Goal: Task Accomplishment & Management: Use online tool/utility

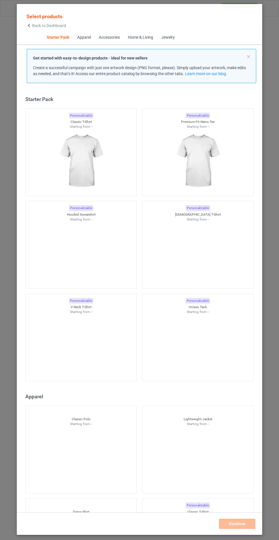
scroll to position [7, 0]
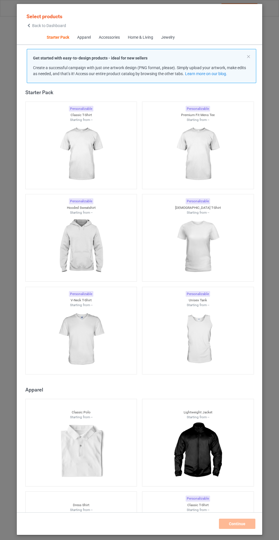
click at [86, 233] on img at bounding box center [80, 247] width 51 height 64
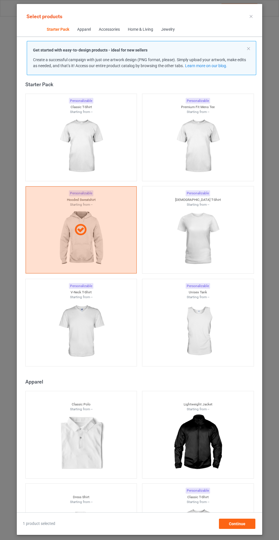
scroll to position [33, 0]
click at [239, 522] on div "Continue" at bounding box center [237, 523] width 36 height 10
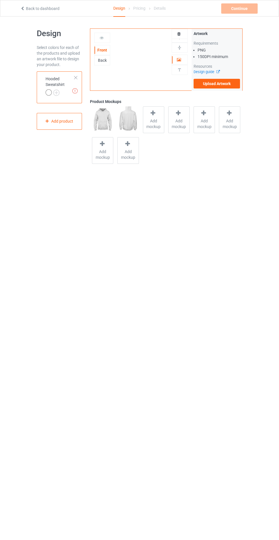
click at [154, 121] on span "Add mockup" at bounding box center [153, 123] width 21 height 11
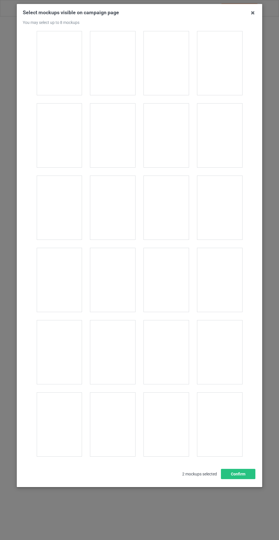
scroll to position [4589, 0]
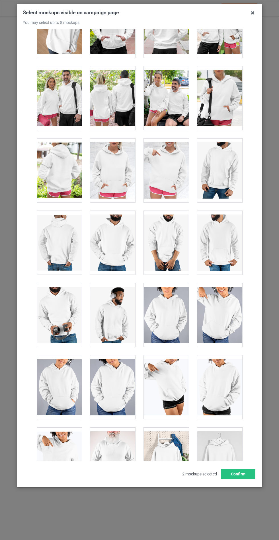
click at [119, 158] on div at bounding box center [112, 170] width 45 height 64
click at [239, 479] on button "Confirm" at bounding box center [238, 474] width 34 height 10
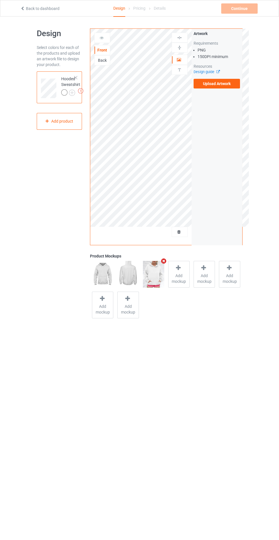
click at [0, 0] on img at bounding box center [0, 0] width 0 height 0
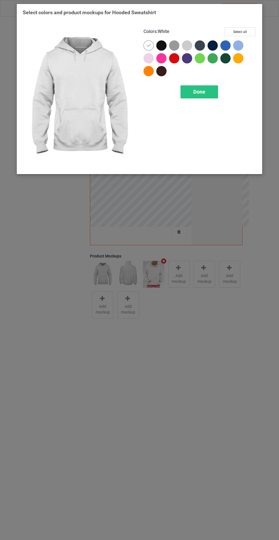
click at [164, 47] on div at bounding box center [161, 45] width 10 height 10
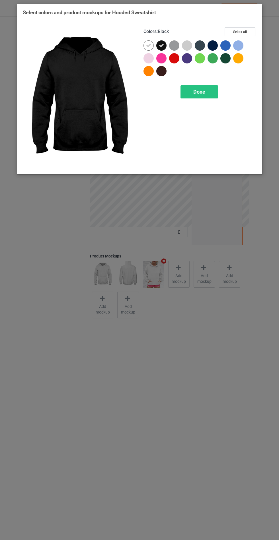
click at [168, 46] on div at bounding box center [162, 46] width 13 height 13
click at [176, 44] on div at bounding box center [174, 45] width 10 height 10
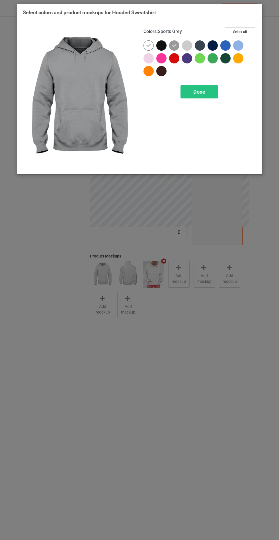
click at [183, 44] on div at bounding box center [187, 45] width 10 height 10
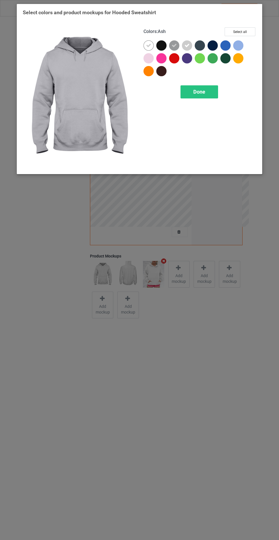
click at [161, 42] on div at bounding box center [161, 45] width 10 height 10
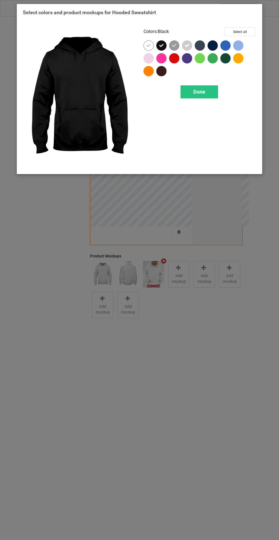
click at [197, 44] on div at bounding box center [199, 45] width 10 height 10
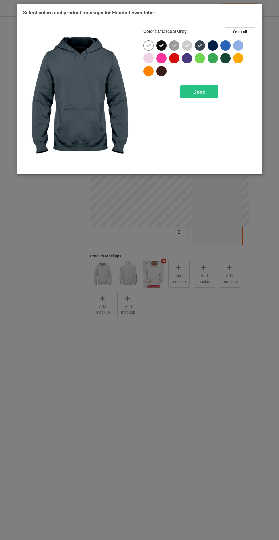
click at [148, 55] on div at bounding box center [148, 58] width 10 height 10
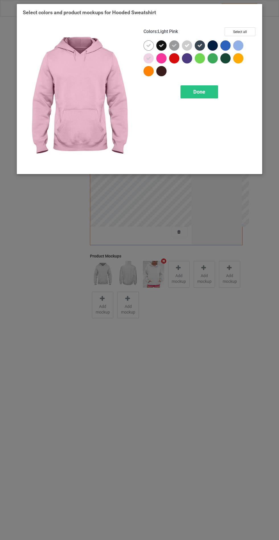
click at [210, 45] on div at bounding box center [212, 45] width 10 height 10
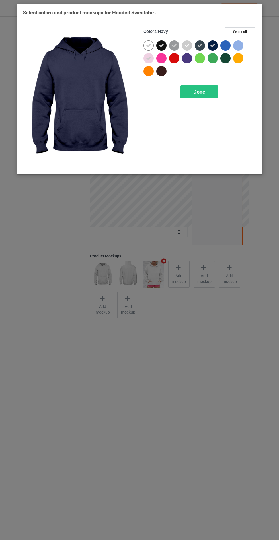
click at [240, 47] on div at bounding box center [238, 45] width 10 height 10
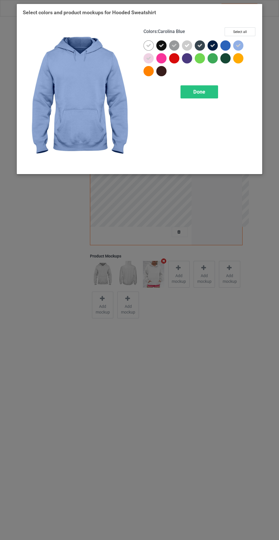
click at [188, 60] on div at bounding box center [187, 58] width 10 height 10
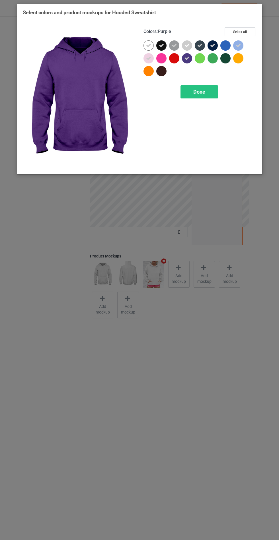
click at [161, 73] on div at bounding box center [161, 71] width 10 height 10
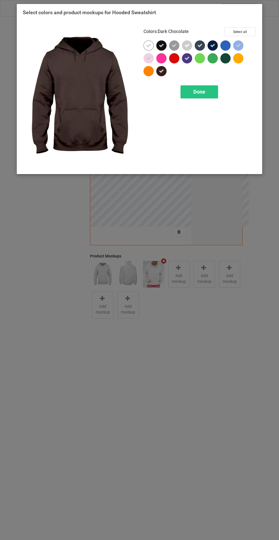
click at [198, 94] on span "Done" at bounding box center [199, 92] width 12 height 6
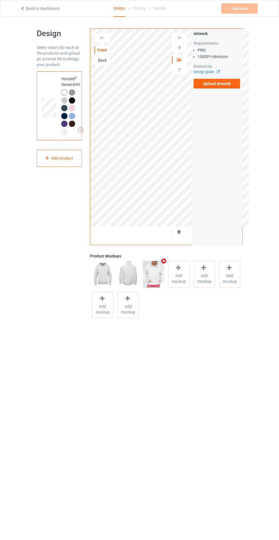
click at [226, 86] on label "Upload Artwork" at bounding box center [216, 84] width 47 height 10
click at [0, 0] on input "Upload Artwork" at bounding box center [0, 0] width 0 height 0
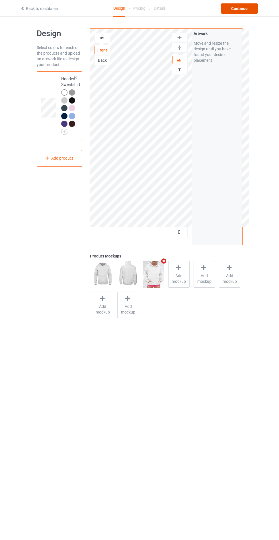
click at [246, 6] on div "Continue" at bounding box center [239, 8] width 36 height 10
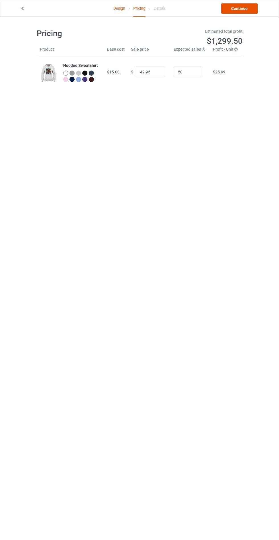
click at [245, 9] on link "Continue" at bounding box center [239, 8] width 36 height 10
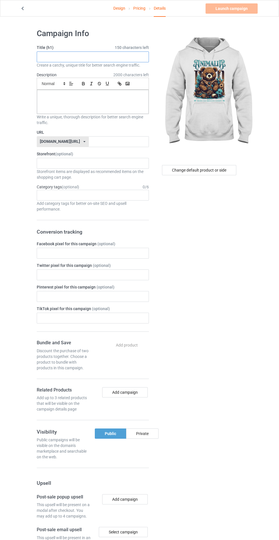
click at [114, 57] on input "text" at bounding box center [93, 56] width 112 height 11
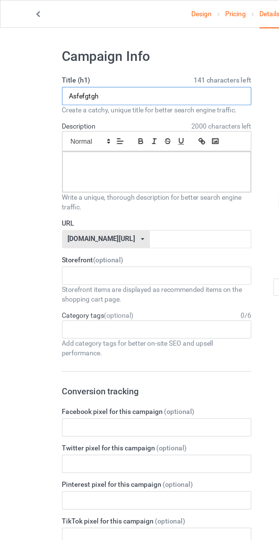
type input "Asfefgtgh"
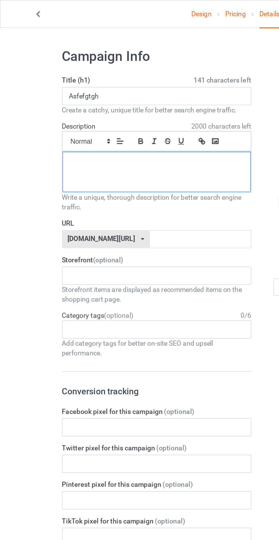
click at [50, 111] on div at bounding box center [92, 102] width 111 height 24
click at [89, 142] on input "text" at bounding box center [119, 141] width 60 height 11
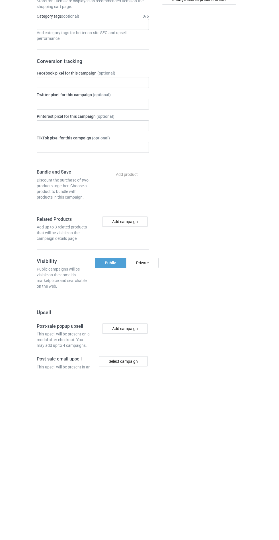
type input "Hgfhhhh"
click at [150, 435] on div "Private" at bounding box center [142, 433] width 32 height 10
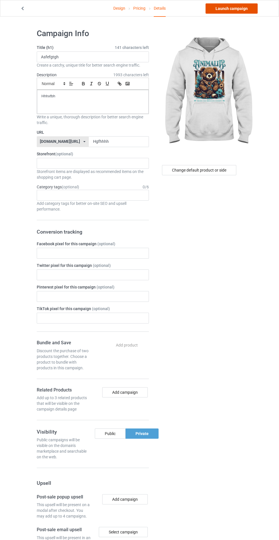
click at [232, 8] on link "Launch campaign" at bounding box center [231, 8] width 52 height 10
